Goal: Navigation & Orientation: Find specific page/section

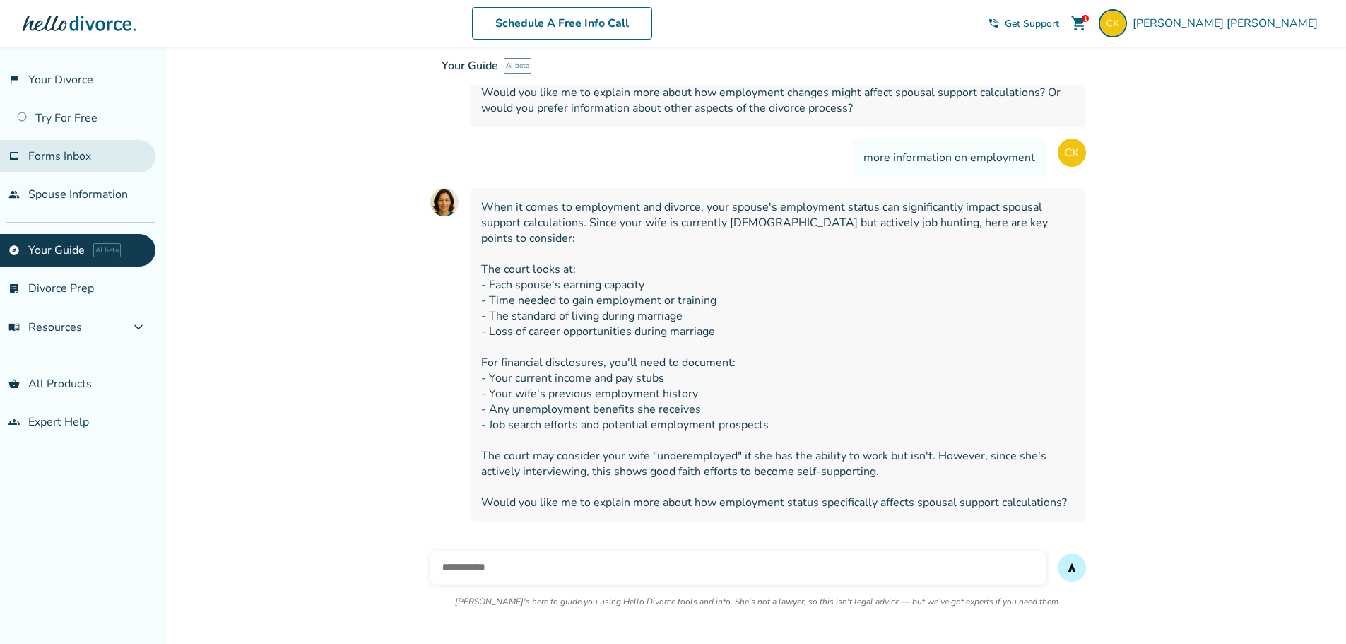
click at [76, 159] on span "Forms Inbox" at bounding box center [59, 156] width 63 height 16
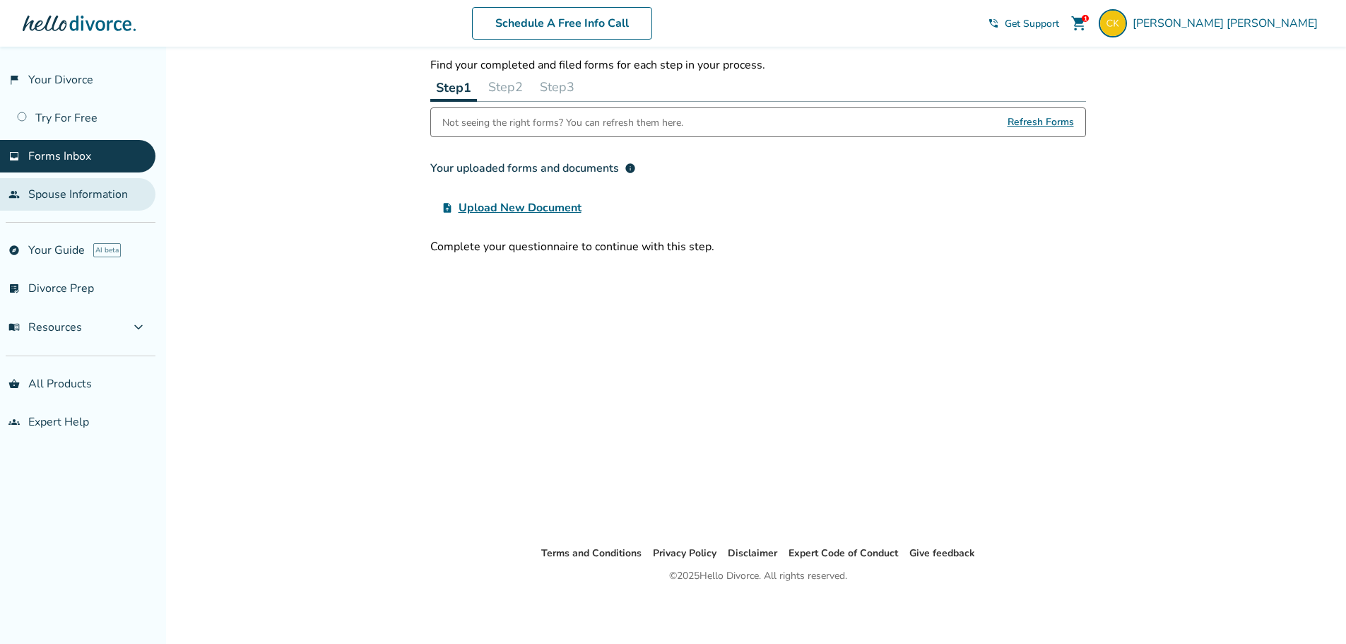
click at [112, 193] on link "people Spouse Information" at bounding box center [77, 194] width 155 height 33
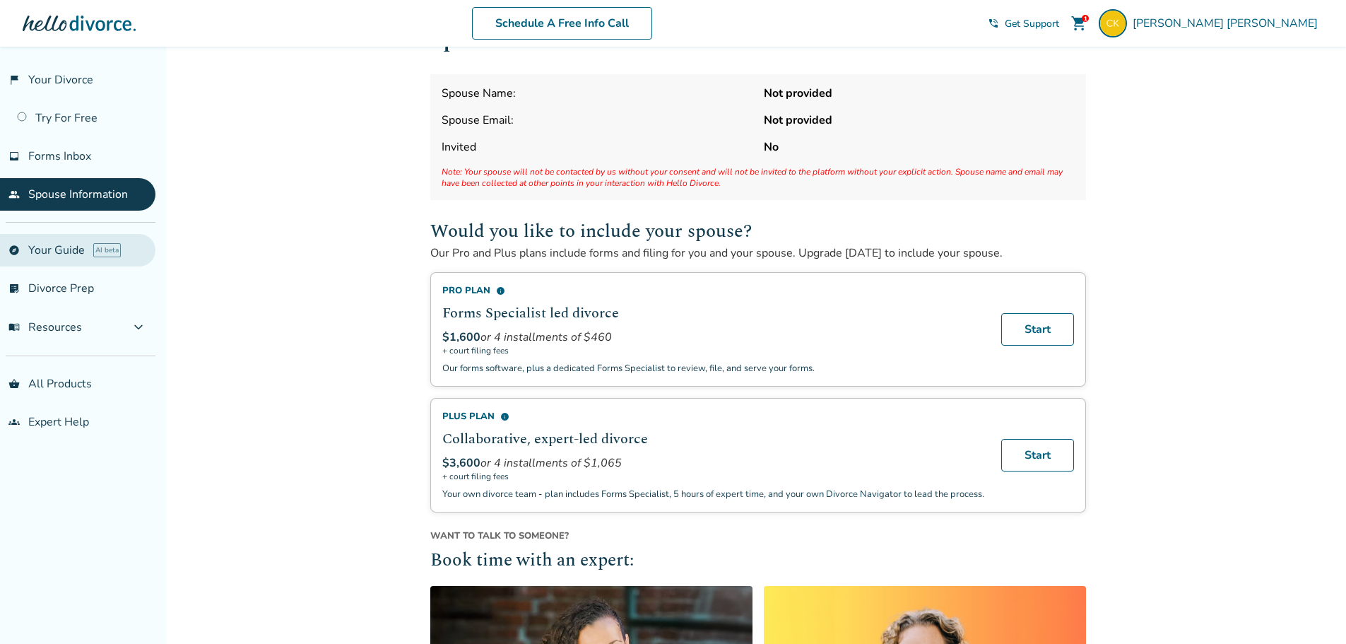
click at [59, 252] on link "explore Your Guide AI beta" at bounding box center [77, 250] width 155 height 33
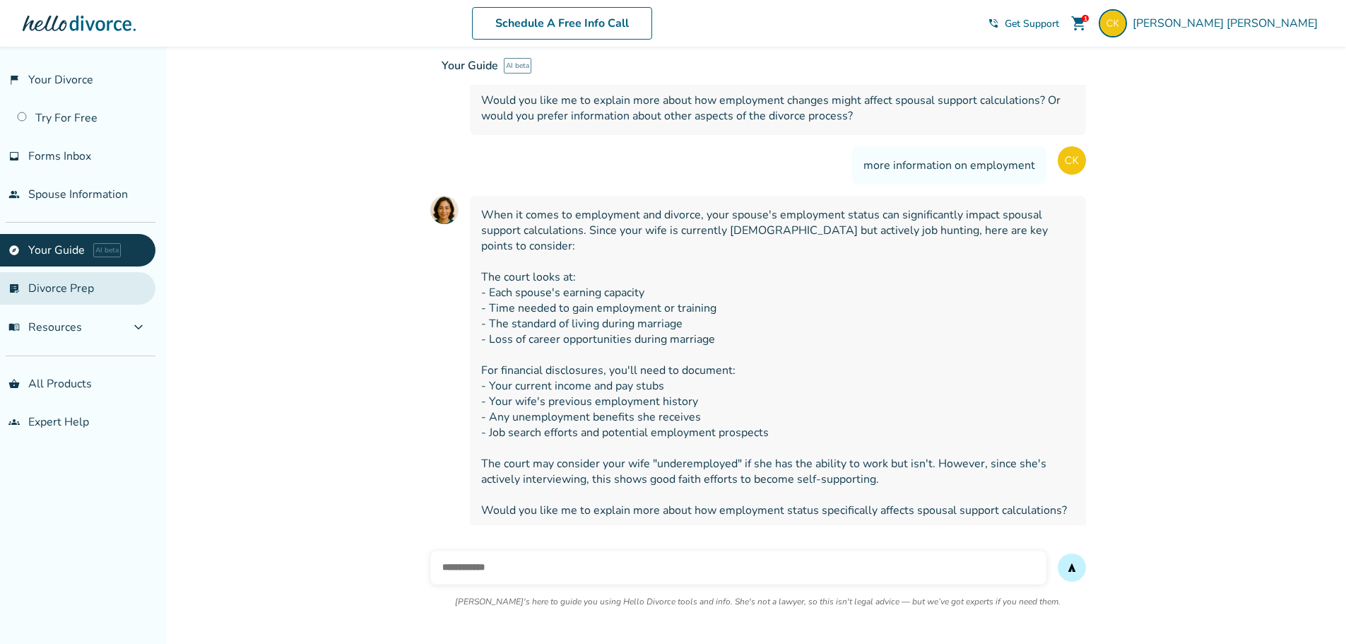
scroll to position [1645, 0]
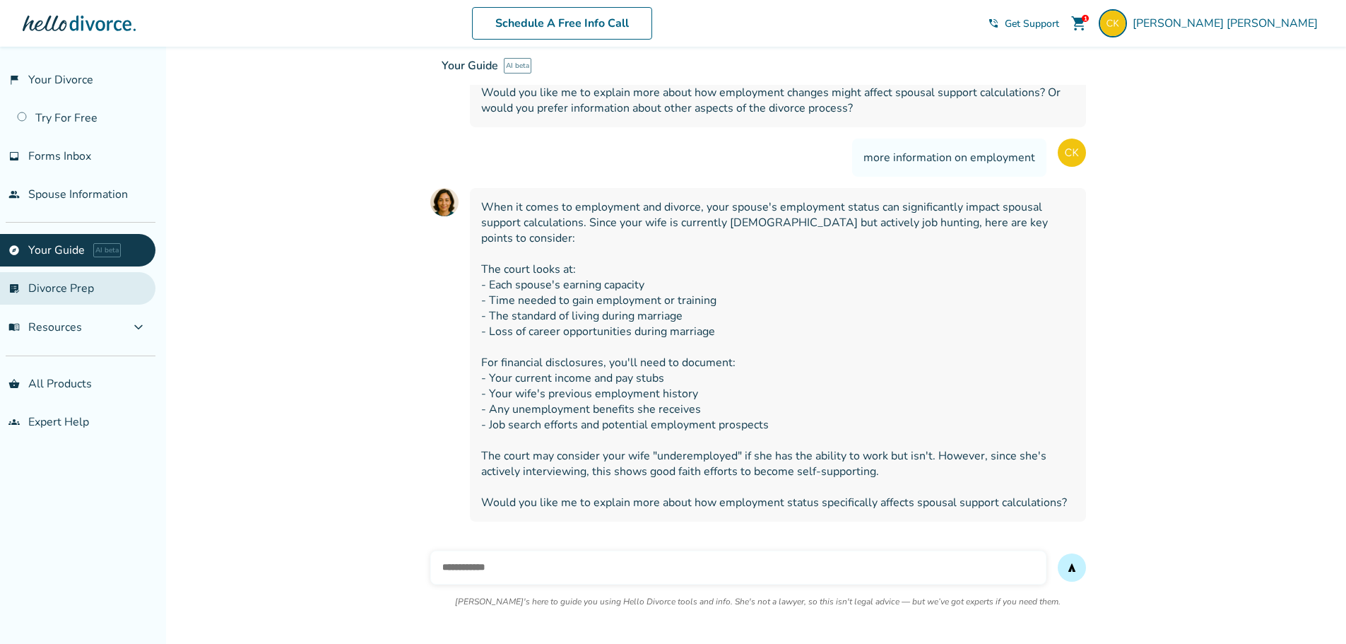
click at [57, 297] on link "list_alt_check Divorce Prep" at bounding box center [77, 288] width 155 height 33
